Goal: Transaction & Acquisition: Purchase product/service

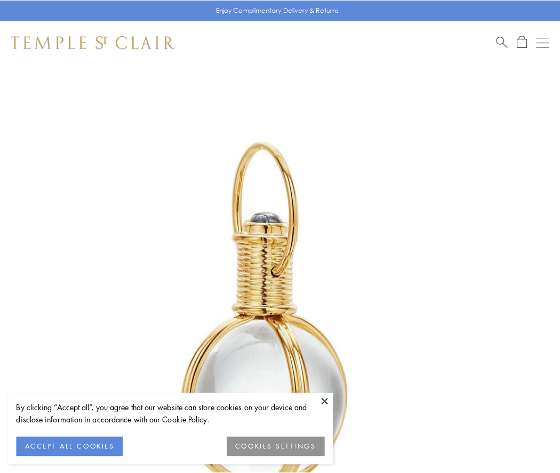
scroll to position [278, 0]
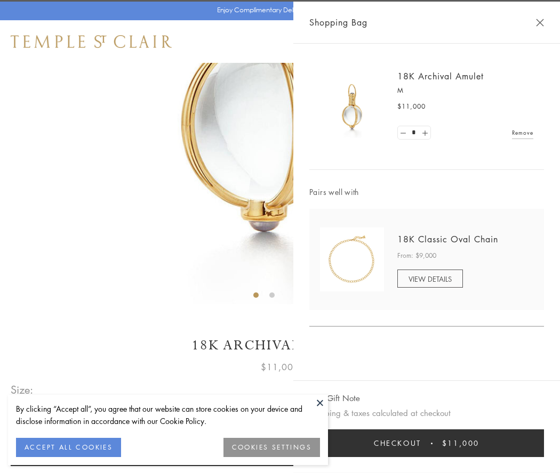
click at [427, 444] on button "Checkout $11,000" at bounding box center [426, 444] width 235 height 28
